Goal: Information Seeking & Learning: Find specific fact

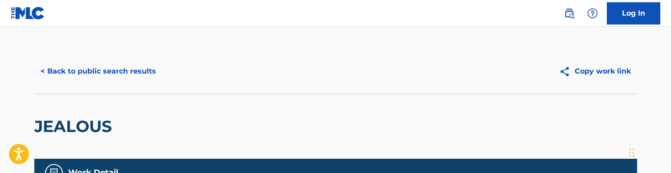
click at [102, 72] on button "< Back to public search results" at bounding box center [98, 71] width 128 height 22
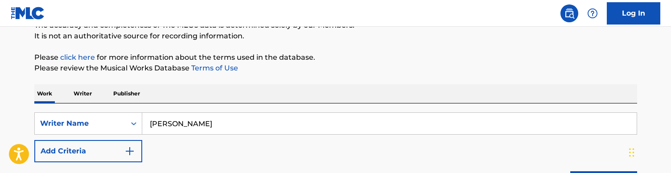
scroll to position [88, 0]
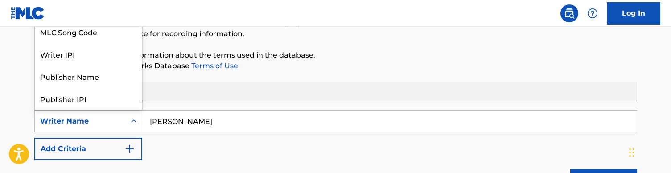
click at [98, 120] on div "Writer Name" at bounding box center [80, 121] width 80 height 11
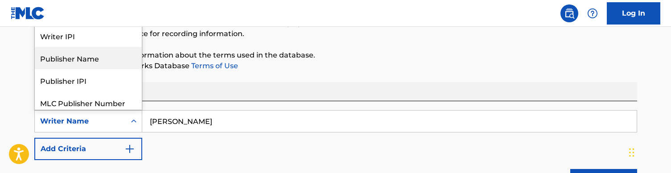
scroll to position [0, 0]
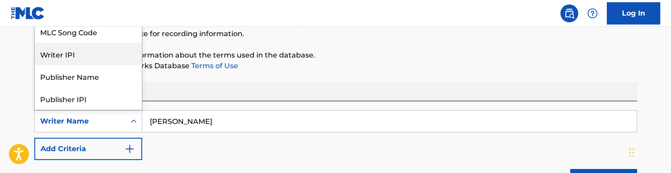
click at [90, 52] on div "Writer IPI" at bounding box center [88, 54] width 107 height 22
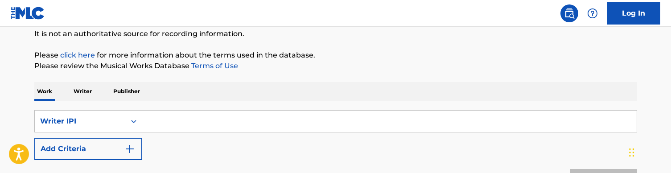
click at [186, 110] on div "Search Form" at bounding box center [389, 121] width 495 height 22
click at [172, 128] on input "Search Form" at bounding box center [389, 121] width 494 height 21
paste input "61200533"
type input "61200533"
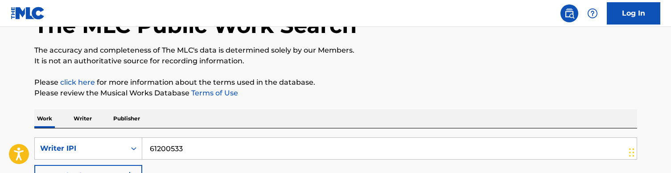
scroll to position [125, 0]
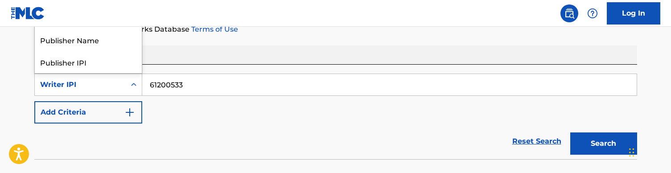
click at [105, 87] on div "Writer IPI" at bounding box center [80, 84] width 80 height 11
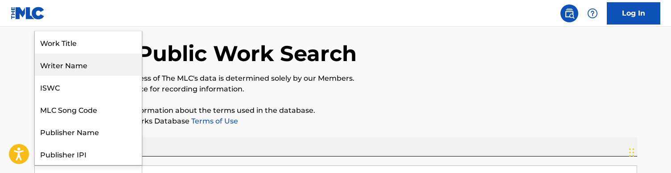
click at [83, 59] on div "Writer Name" at bounding box center [88, 64] width 107 height 22
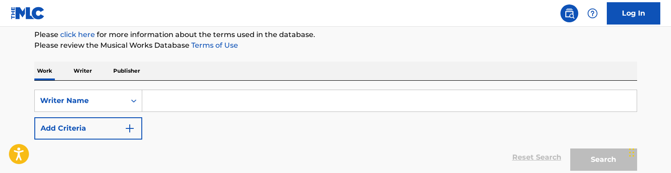
scroll to position [122, 0]
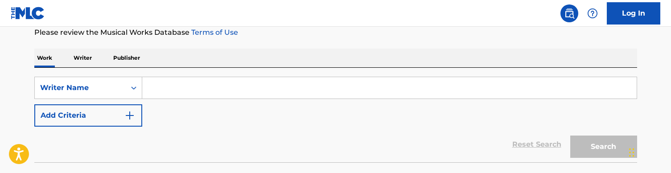
click at [178, 98] on input "Search Form" at bounding box center [389, 87] width 494 height 21
click at [188, 82] on input "Search Form" at bounding box center [389, 87] width 494 height 21
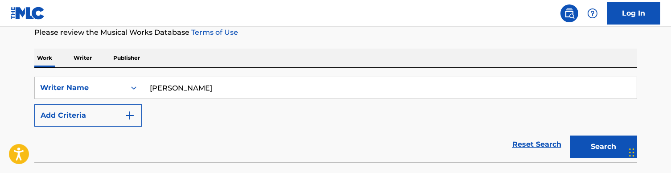
type input "[PERSON_NAME]"
click at [603, 147] on button "Search" at bounding box center [603, 146] width 67 height 22
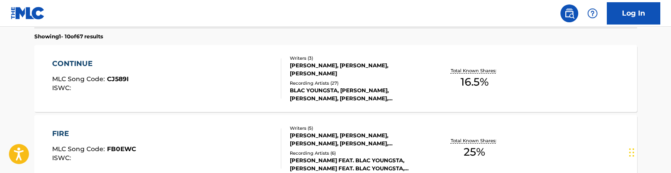
scroll to position [258, 0]
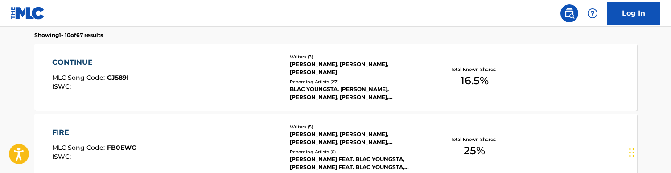
click at [216, 53] on div "CONTINUE MLC Song Code : CJ589I ISWC : Writers ( 3 ) [PERSON_NAME], [PERSON_NAM…" at bounding box center [335, 77] width 603 height 67
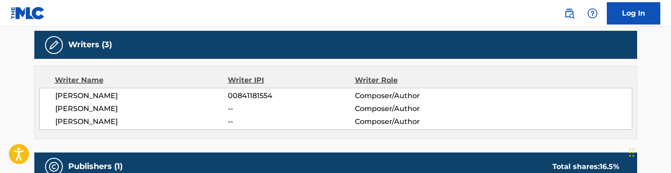
scroll to position [304, 0]
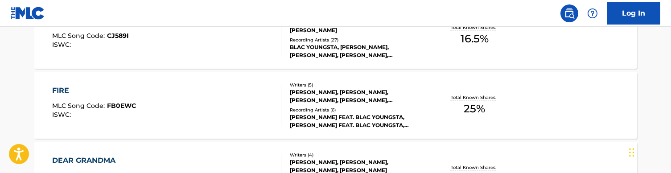
scroll to position [300, 0]
click at [186, 78] on div "FIRE MLC Song Code : FB0EWC ISWC : Writers ( 5 ) [PERSON_NAME], [PERSON_NAME], …" at bounding box center [335, 104] width 603 height 67
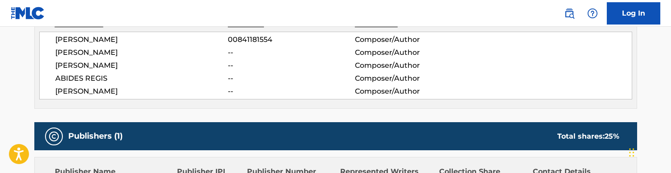
scroll to position [340, 0]
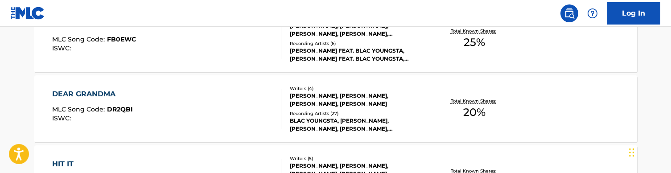
scroll to position [368, 0]
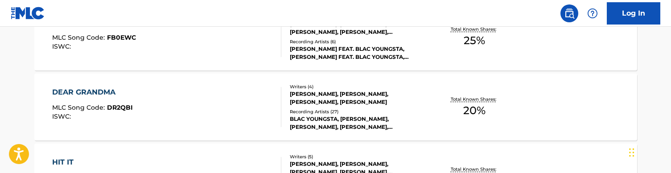
click at [187, 103] on div "DEAR GRANDMA MLC Song Code : DR2QBI ISWC :" at bounding box center [166, 107] width 229 height 40
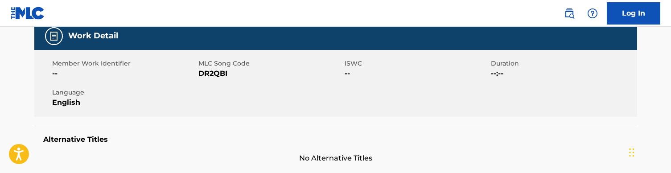
scroll to position [137, 0]
